Goal: Task Accomplishment & Management: Manage account settings

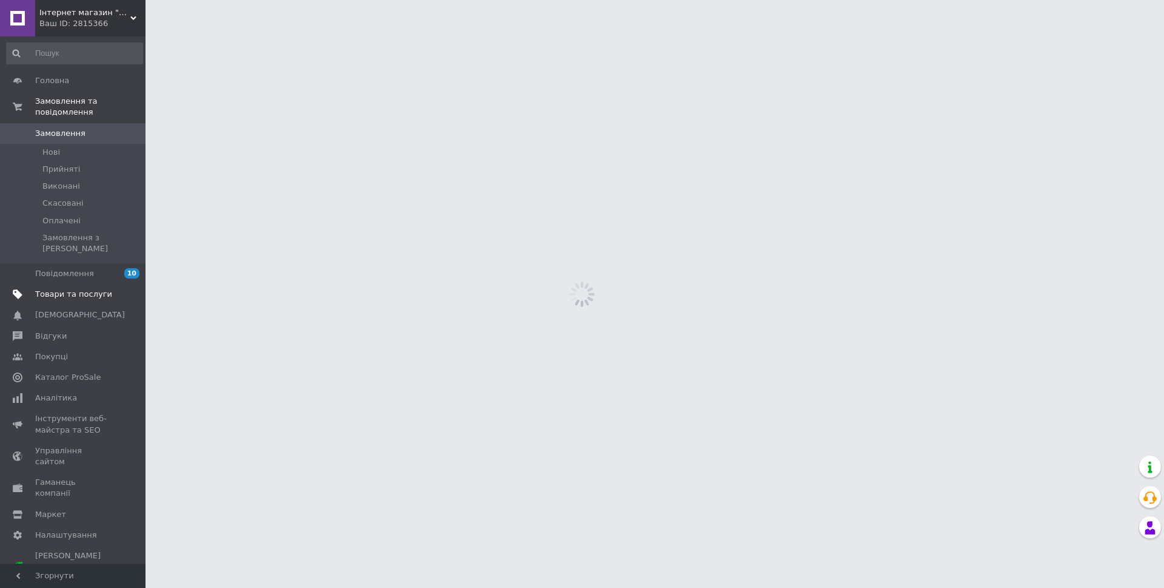
click at [69, 289] on span "Товари та послуги" at bounding box center [73, 294] width 77 height 11
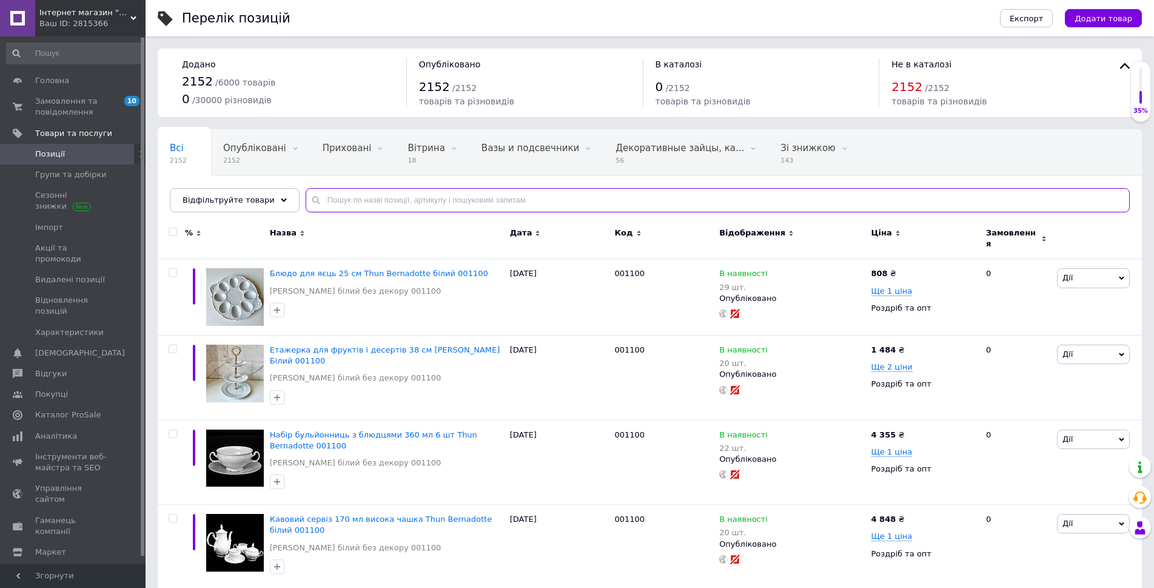
click at [484, 207] on input "text" at bounding box center [718, 200] width 824 height 24
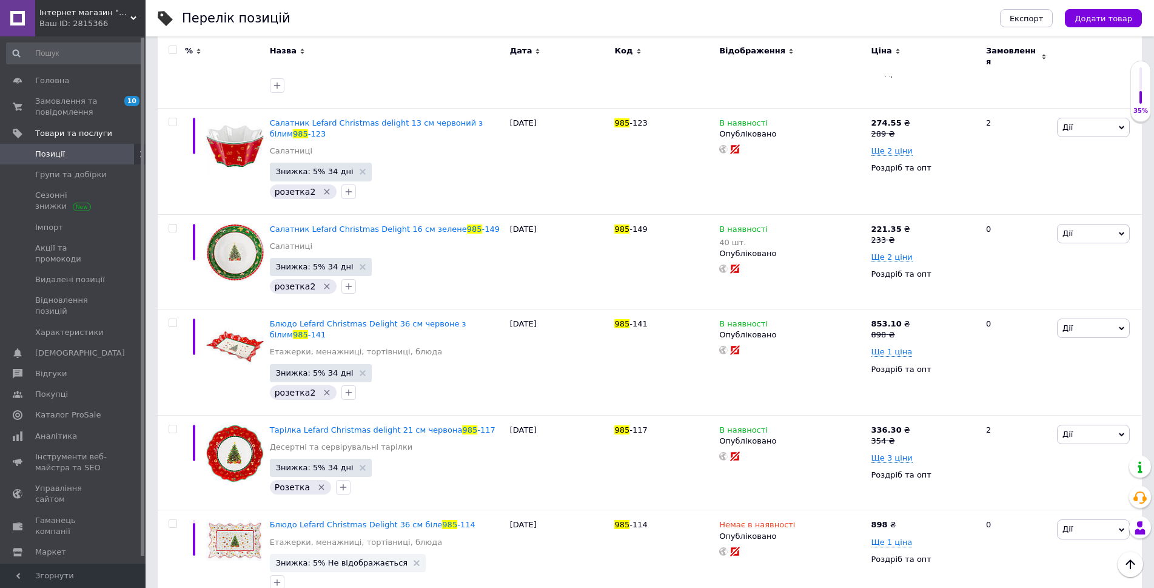
scroll to position [3274, 0]
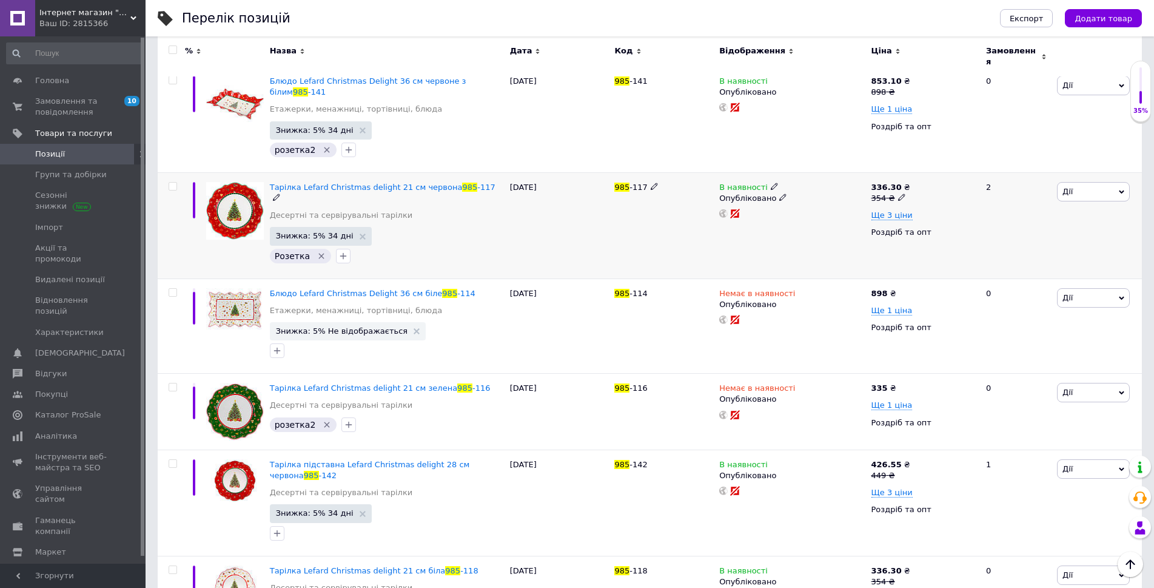
type input "985"
click at [1083, 182] on span "Дії" at bounding box center [1093, 191] width 73 height 19
click at [1073, 343] on li "Додати на вітрину" at bounding box center [1068, 351] width 121 height 17
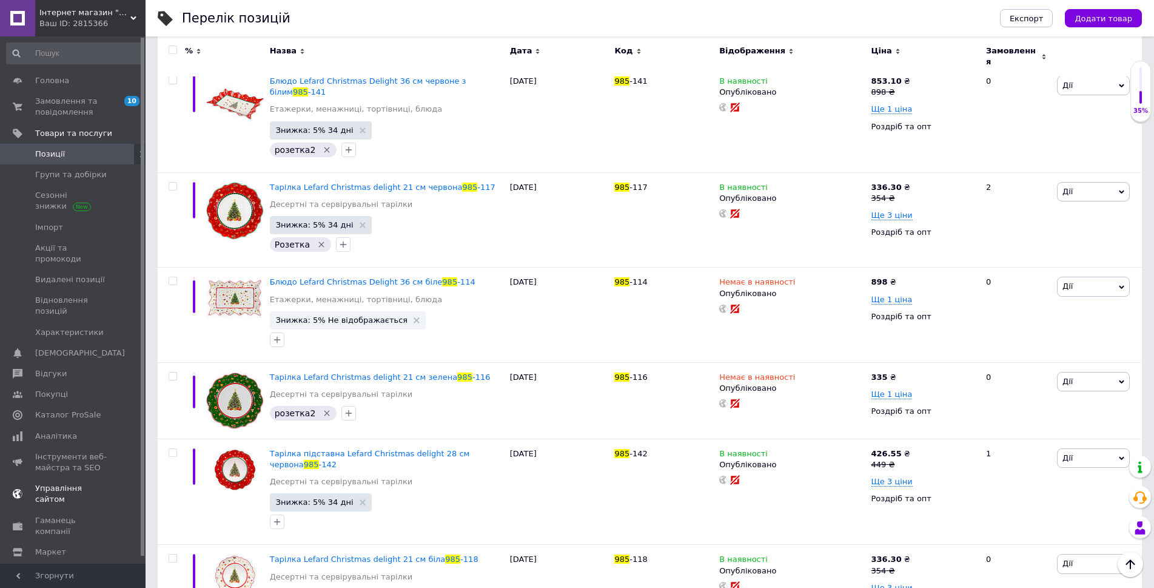
click at [71, 483] on span "Управління сайтом" at bounding box center [73, 494] width 77 height 22
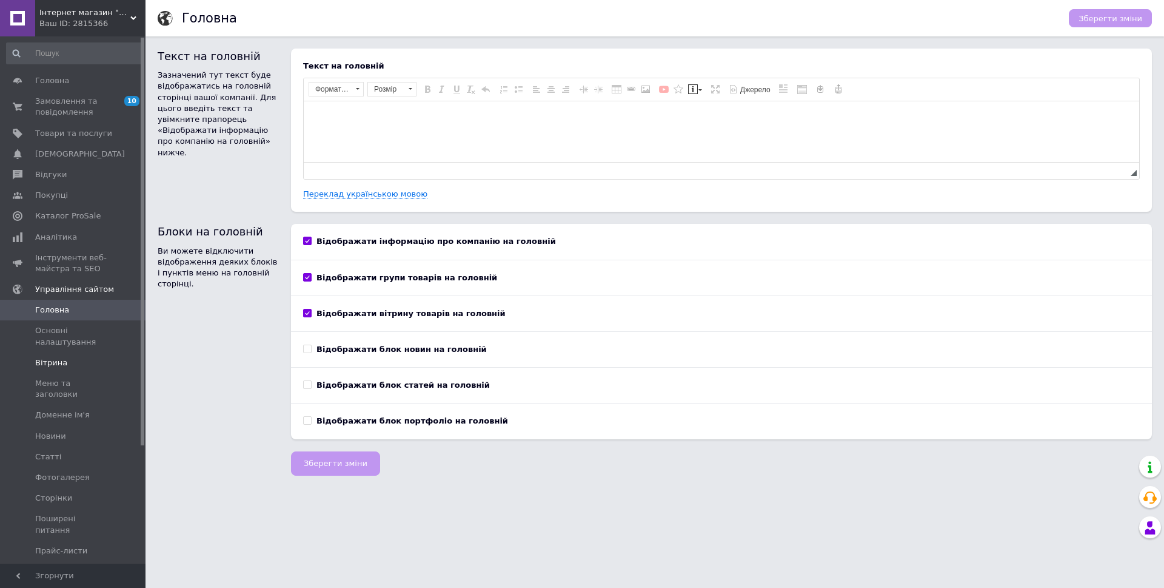
click at [57, 369] on link "Вітрина" at bounding box center [74, 362] width 149 height 21
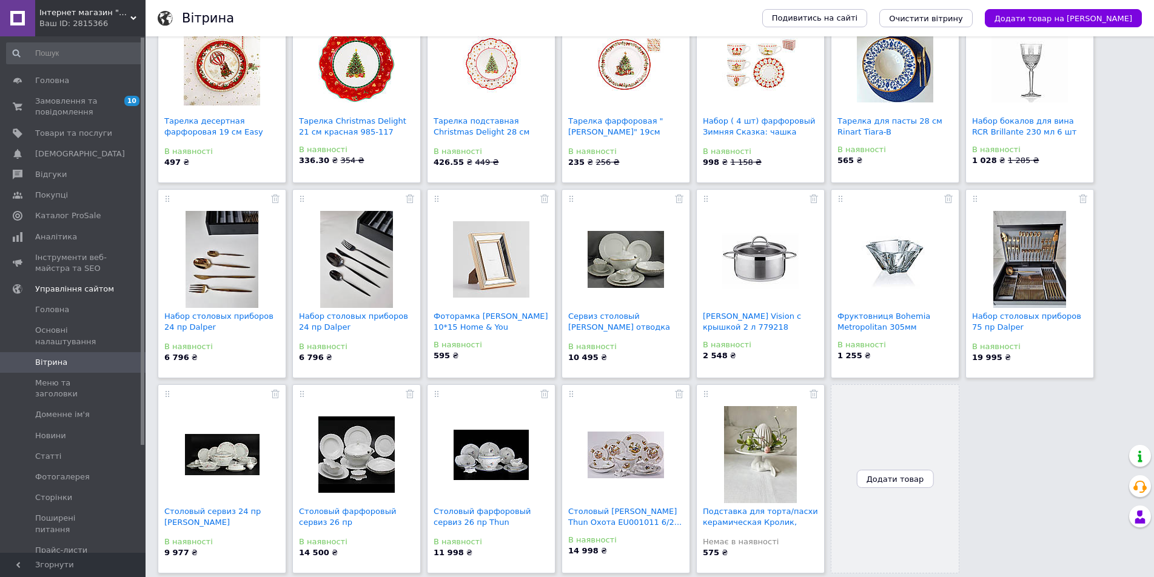
scroll to position [142, 0]
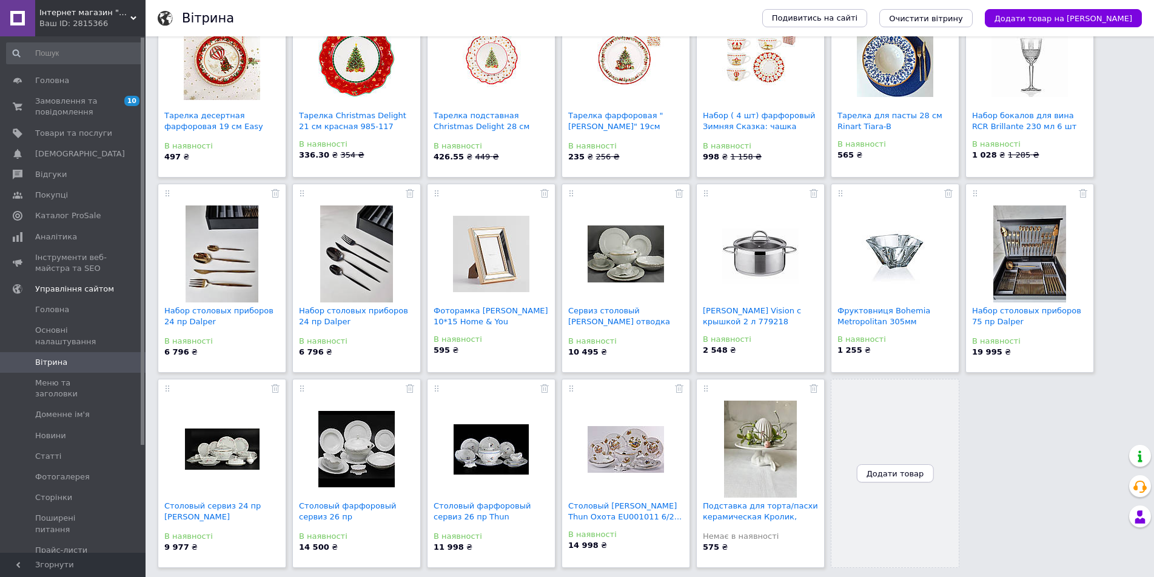
click at [896, 469] on span "Додати товар" at bounding box center [896, 473] width 58 height 9
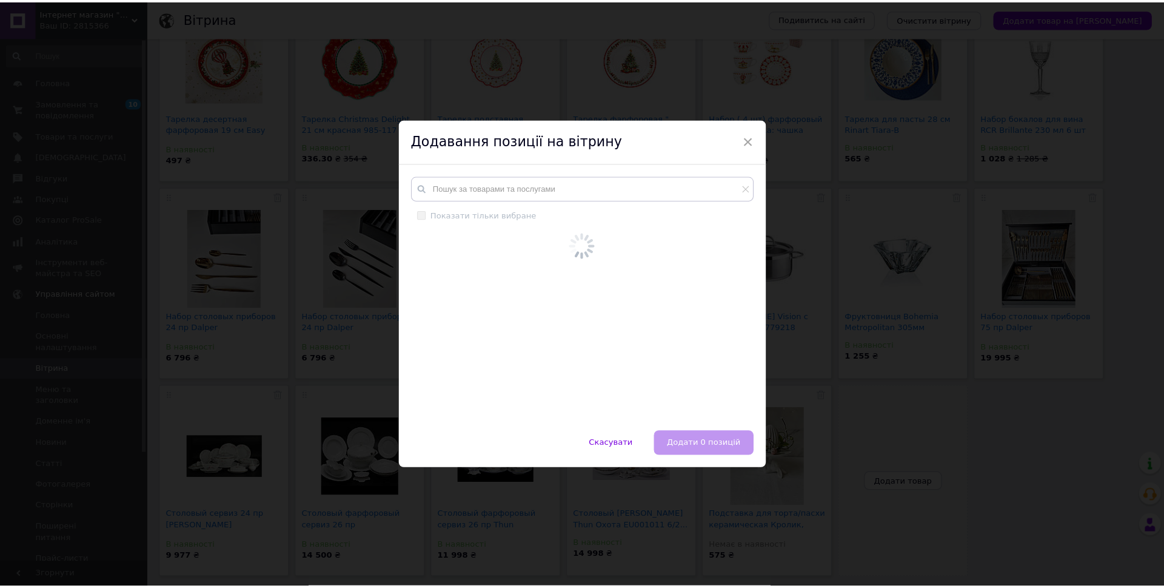
scroll to position [132, 0]
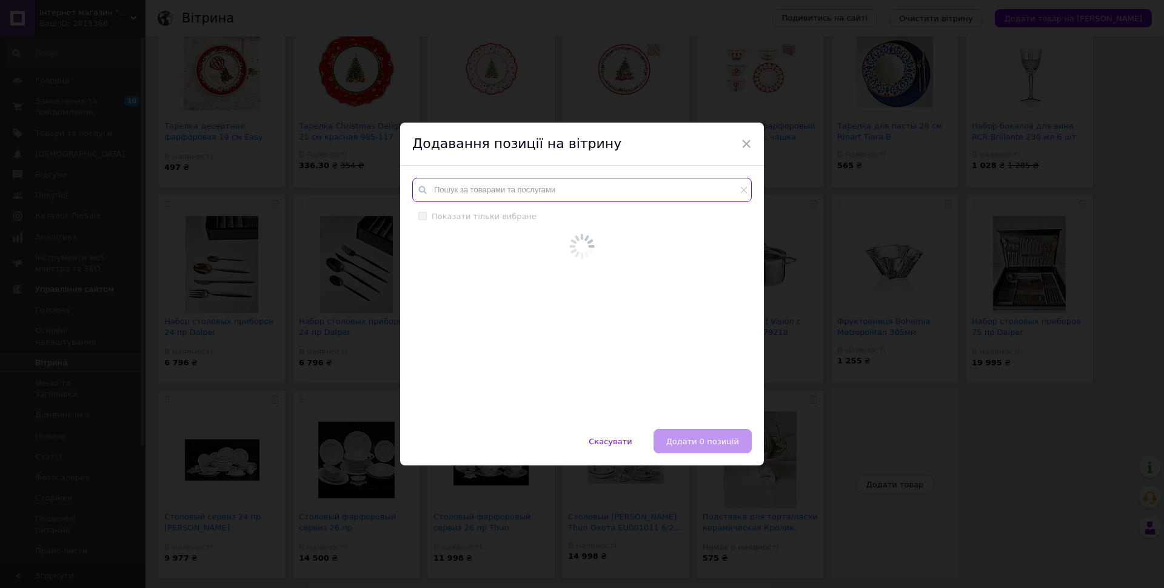
click at [588, 188] on div "Показати тільки вибране" at bounding box center [582, 297] width 364 height 263
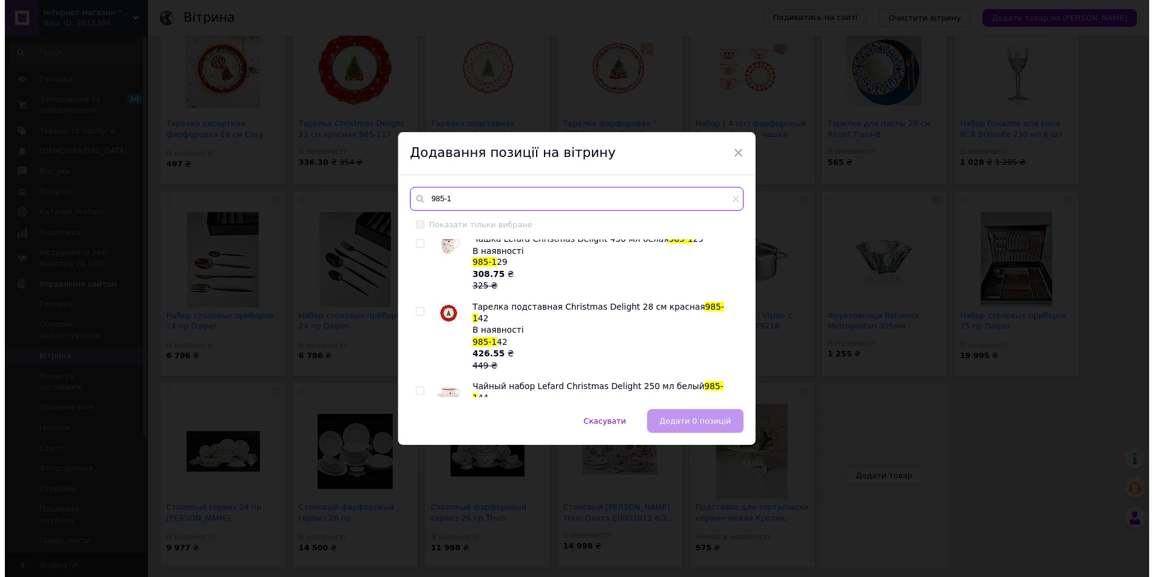
scroll to position [606, 0]
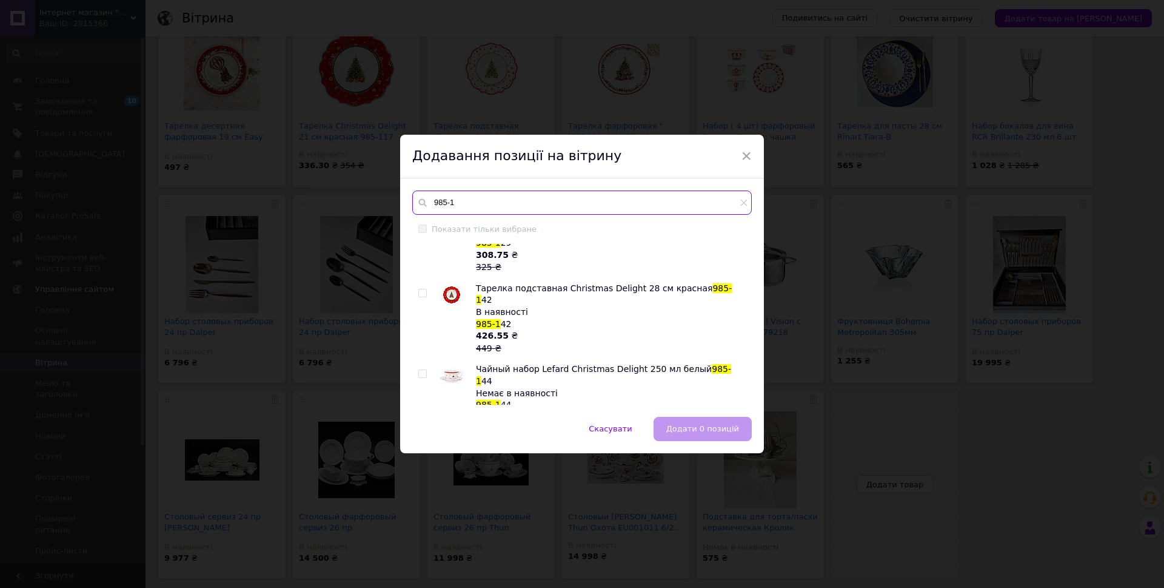
type input "985-1"
click at [423, 289] on input "checkbox" at bounding box center [422, 293] width 8 height 8
checkbox input "true"
click at [732, 432] on span "Додати 1 позицію" at bounding box center [702, 428] width 75 height 9
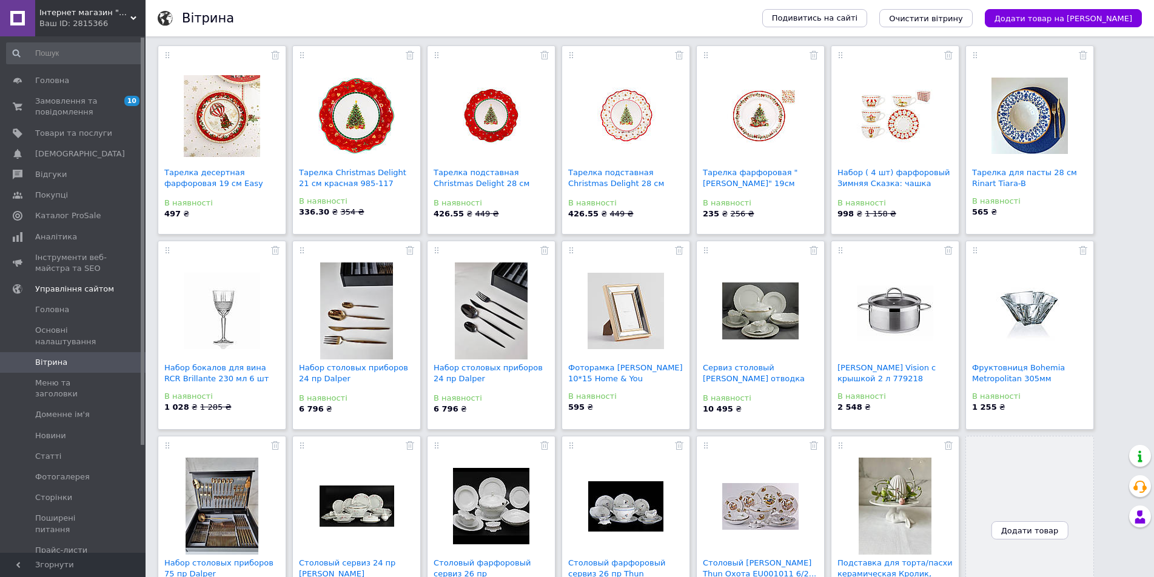
scroll to position [72, 0]
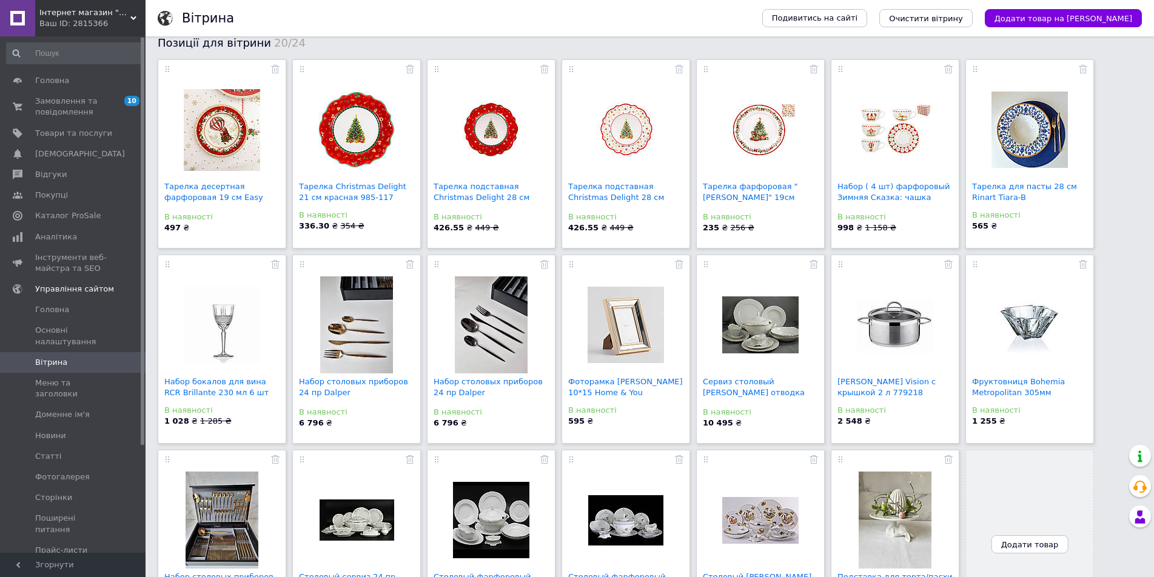
click at [496, 125] on img at bounding box center [491, 129] width 76 height 57
